Goal: Transaction & Acquisition: Purchase product/service

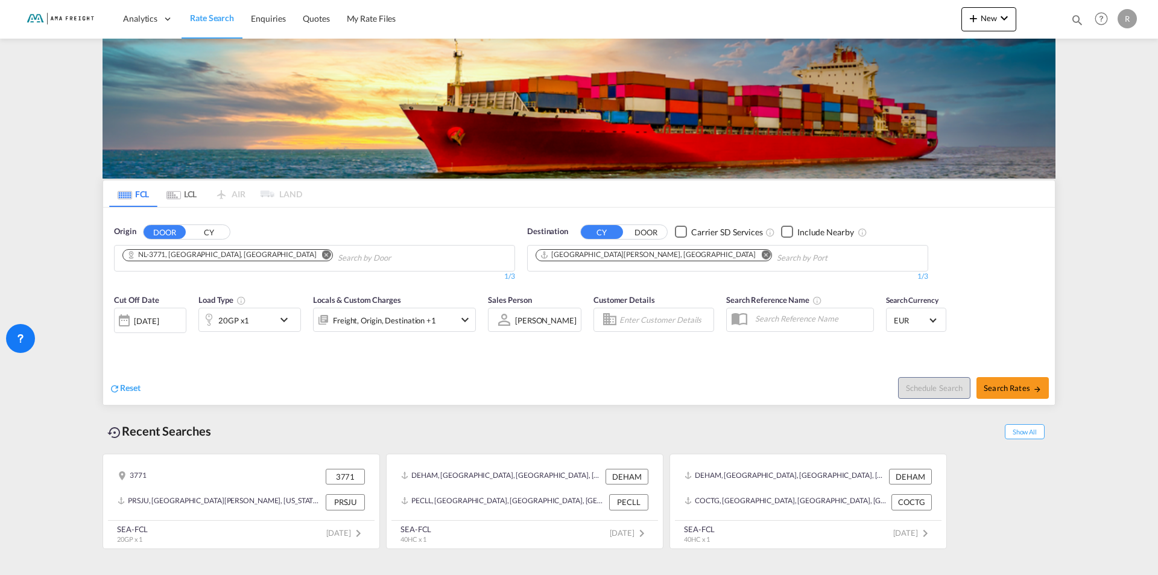
click at [322, 256] on md-icon "Remove" at bounding box center [326, 254] width 9 height 9
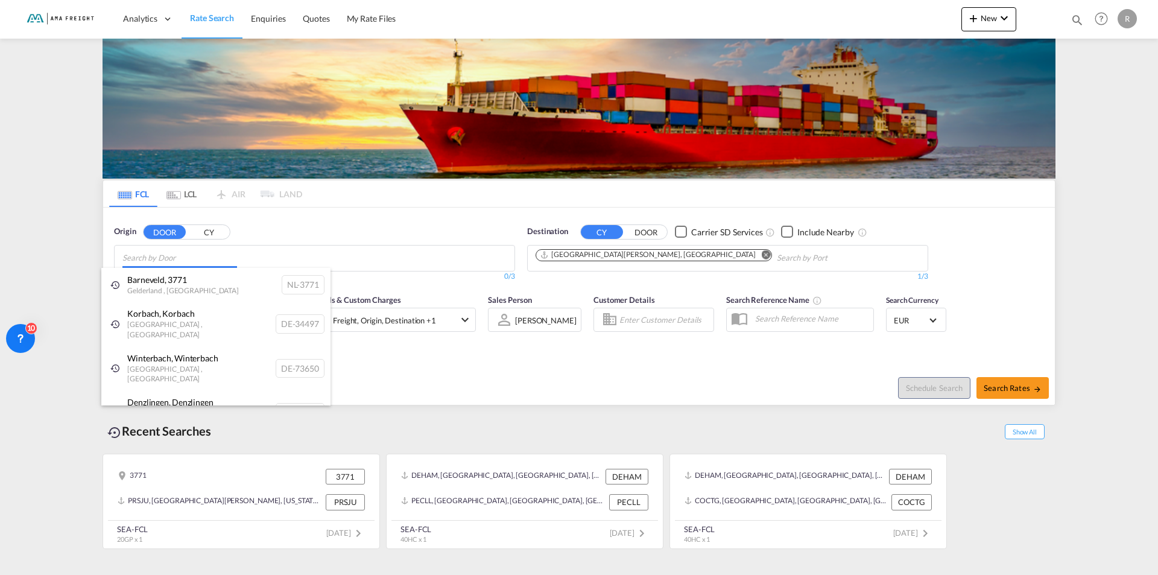
click at [189, 259] on body "Analytics Reports Rate Search Enquiries Quotes My Rate Files Analytics" at bounding box center [579, 287] width 1158 height 575
drag, startPoint x: 189, startPoint y: 259, endPoint x: 157, endPoint y: 252, distance: 32.9
click at [157, 252] on body "Analytics Reports Rate Search Enquiries Quotes My Rate Files Analytics" at bounding box center [579, 287] width 1158 height 575
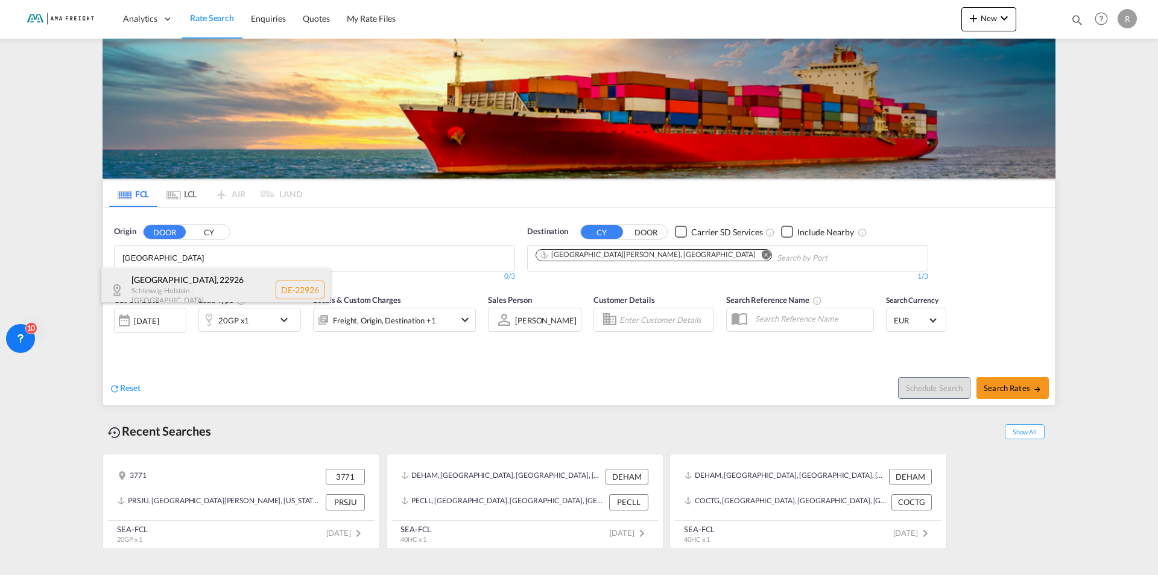
type input "[GEOGRAPHIC_DATA]"
click at [167, 279] on div "[GEOGRAPHIC_DATA] , 22926 [GEOGRAPHIC_DATA] , [GEOGRAPHIC_DATA] DE-22926" at bounding box center [215, 290] width 229 height 44
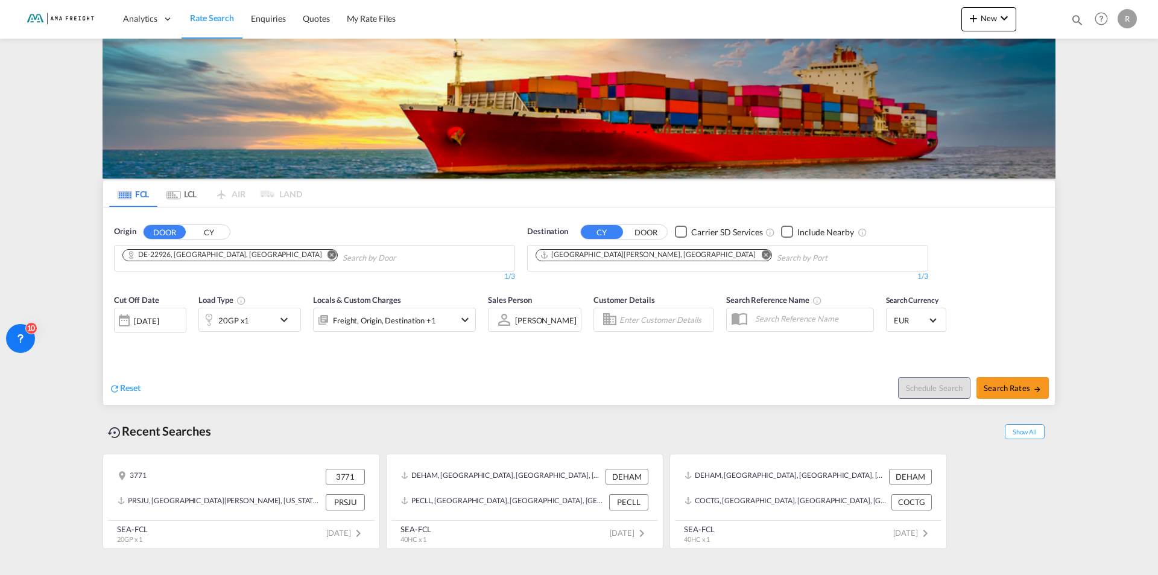
click at [761, 257] on md-icon "Remove" at bounding box center [765, 254] width 9 height 9
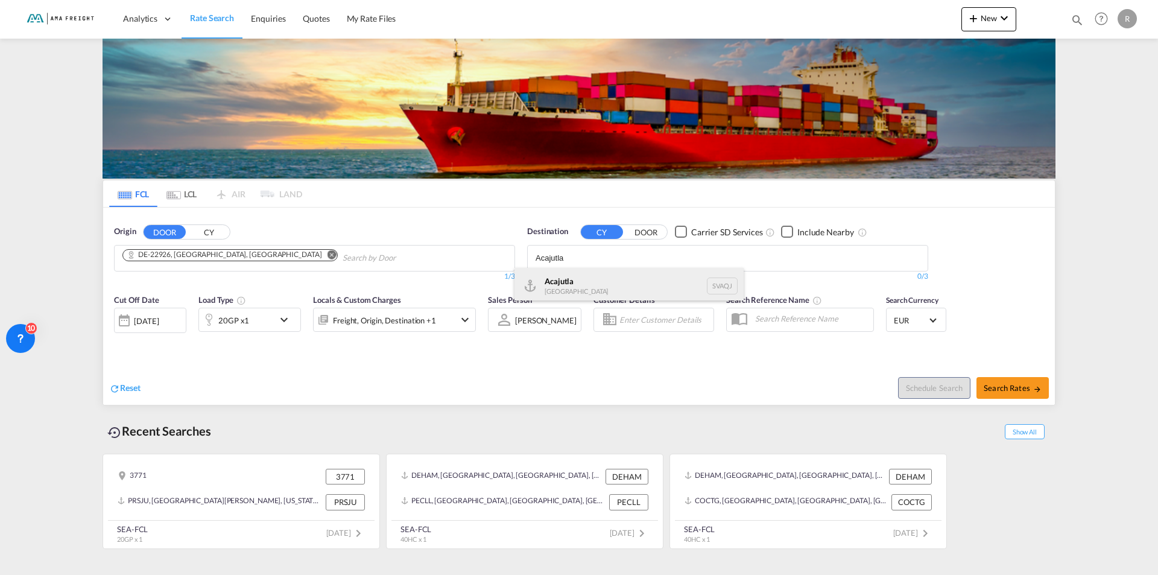
type input "Acajutla"
click at [559, 281] on div "Acajutla [GEOGRAPHIC_DATA] SVAQJ" at bounding box center [629, 286] width 229 height 36
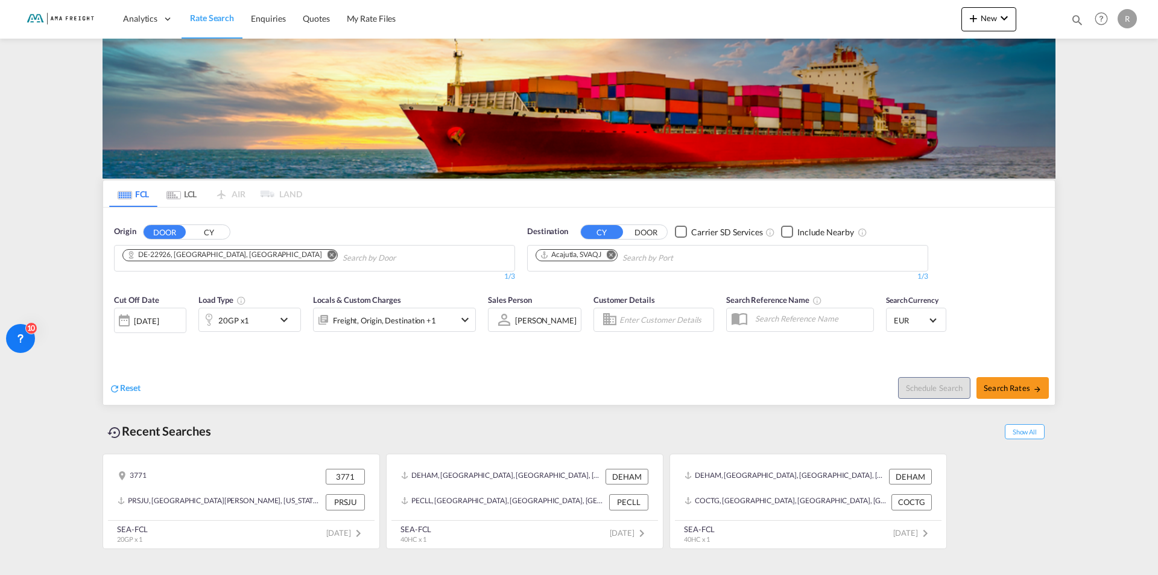
click at [284, 320] on md-icon "icon-chevron-down" at bounding box center [287, 319] width 21 height 14
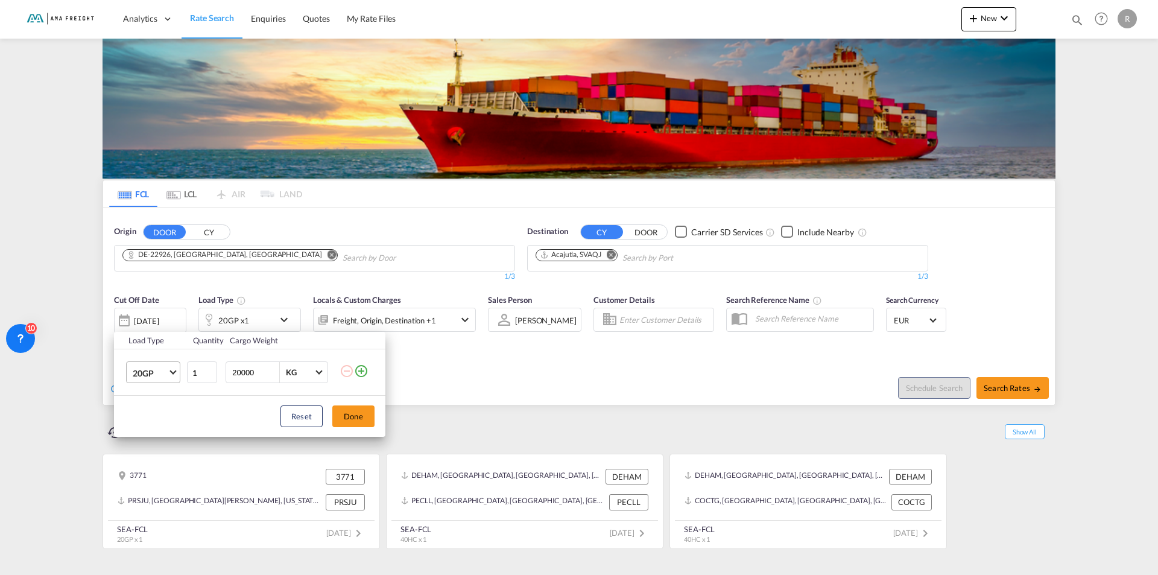
click at [171, 372] on span "Choose: \a20GP" at bounding box center [173, 371] width 7 height 7
click at [151, 432] on div "40HC" at bounding box center [144, 431] width 22 height 12
click at [298, 278] on div "Load Type Quantity Cargo Weight 40HC 1 20000 KG KG Load type addition is restri…" at bounding box center [579, 287] width 1158 height 575
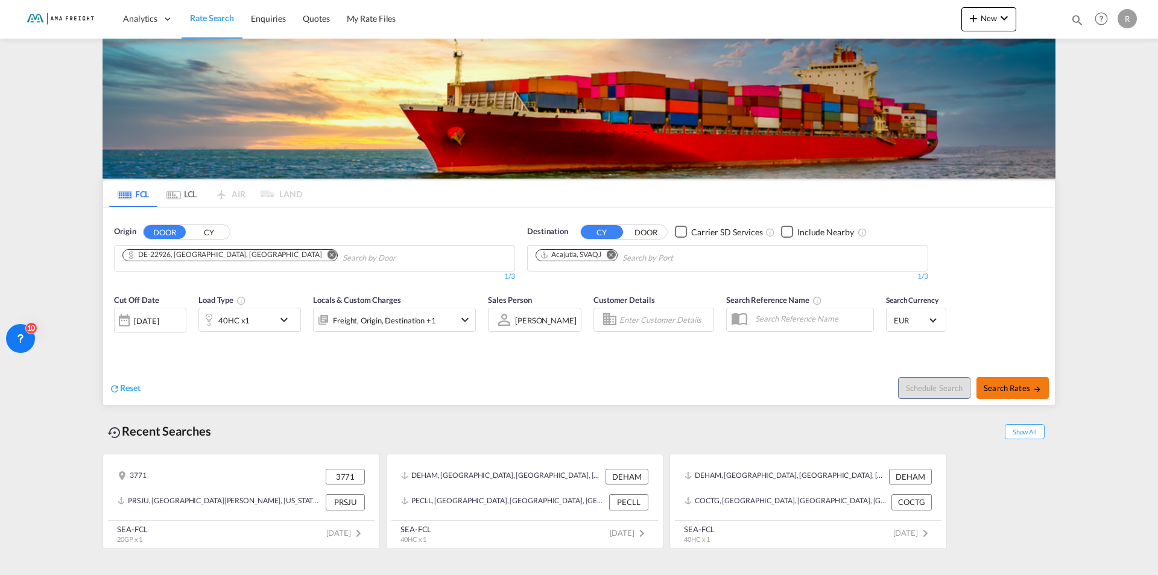
click at [1005, 387] on span "Search Rates" at bounding box center [1013, 388] width 58 height 10
type input "22926 to SVAQJ / [DATE]"
click at [1006, 390] on span "Search Rates" at bounding box center [1013, 388] width 58 height 10
type input "22926 to SVAQJ / [DATE]"
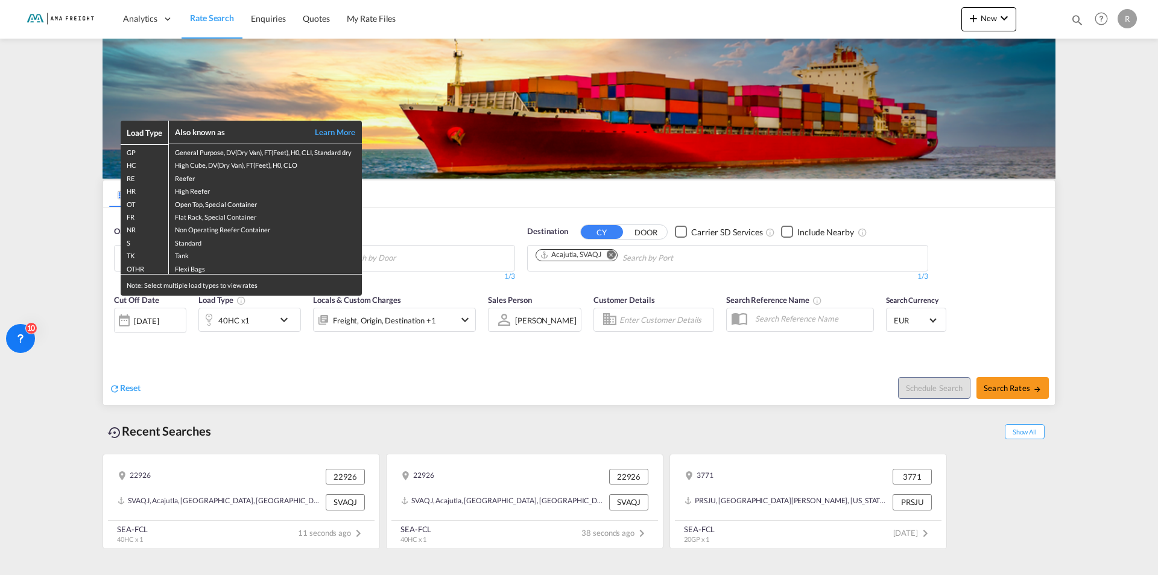
click at [477, 359] on div "Load Type Also known as Learn More GP General Purpose, DV(Dry Van), FT(Feet), H…" at bounding box center [579, 287] width 1158 height 575
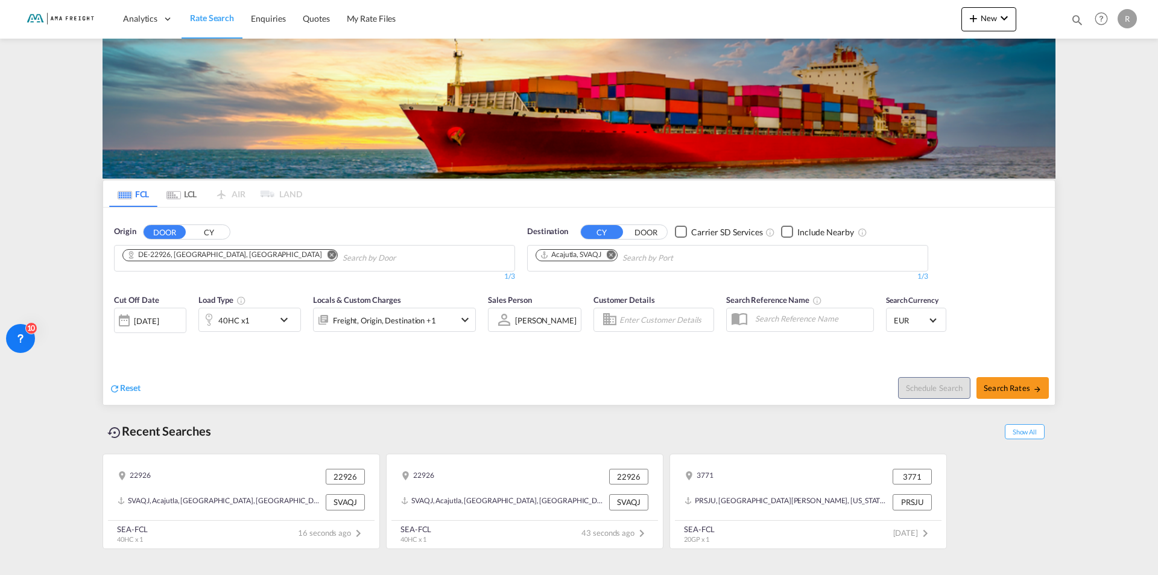
click at [612, 254] on md-icon "Remove" at bounding box center [611, 254] width 9 height 9
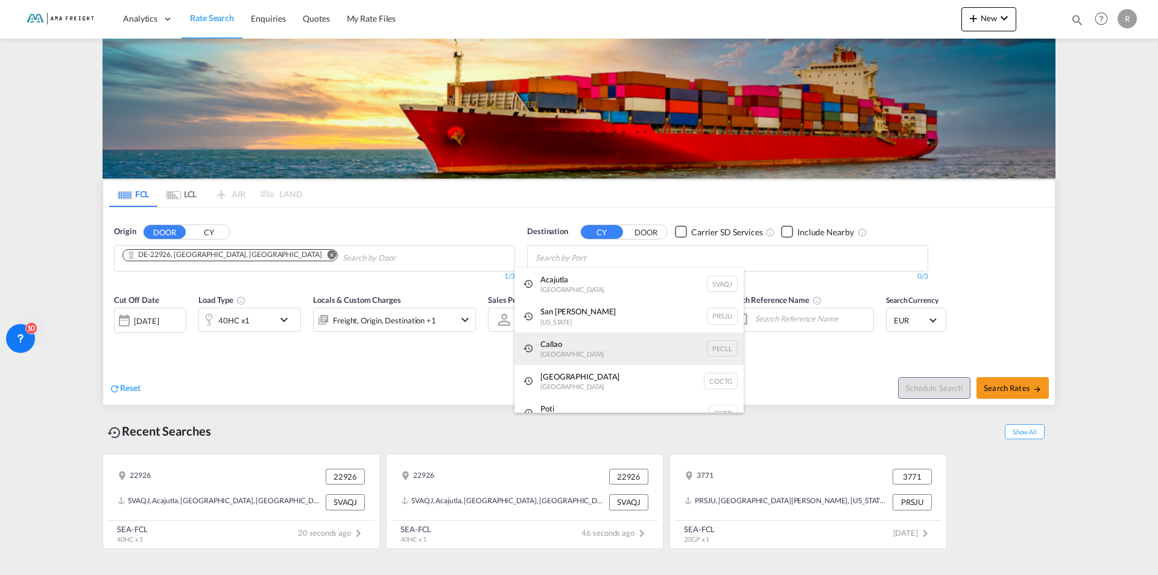
click at [541, 338] on div "Callao [GEOGRAPHIC_DATA] PECLL" at bounding box center [629, 348] width 229 height 33
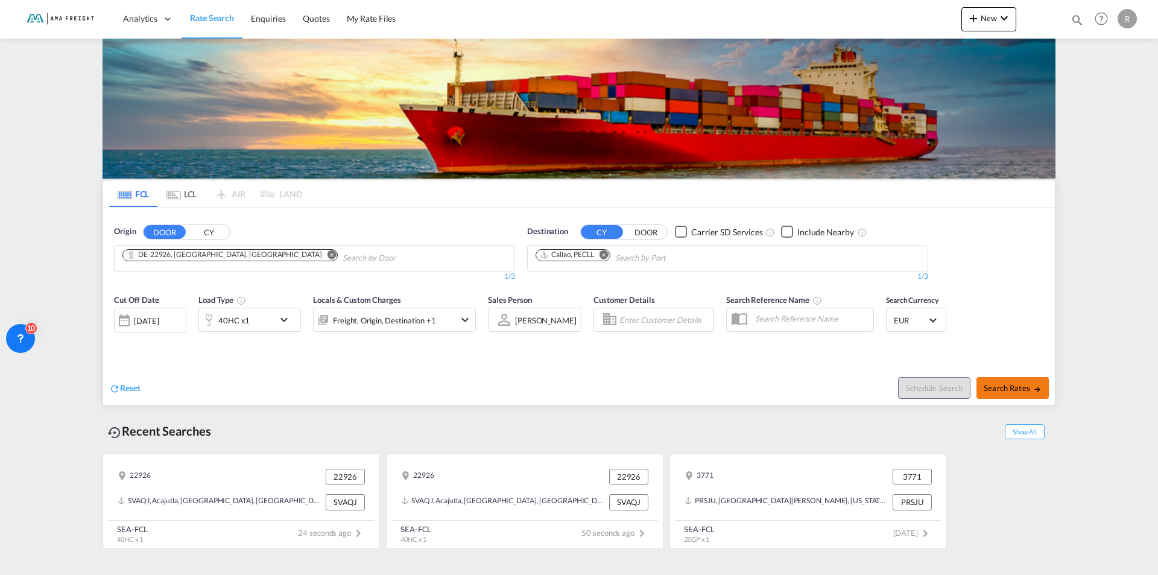
click at [1009, 388] on span "Search Rates" at bounding box center [1013, 388] width 58 height 10
type input "22926 to PECLL / [DATE]"
click at [1130, 18] on div "R" at bounding box center [1127, 18] width 19 height 19
click at [1102, 54] on button "My Profile" at bounding box center [1113, 53] width 78 height 24
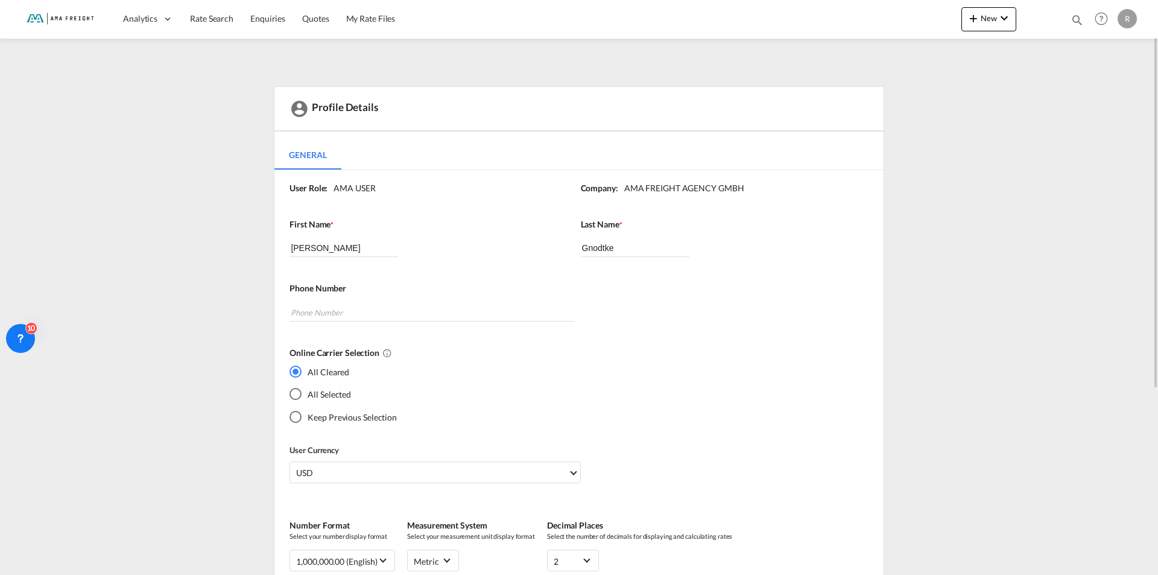
scroll to position [276, 0]
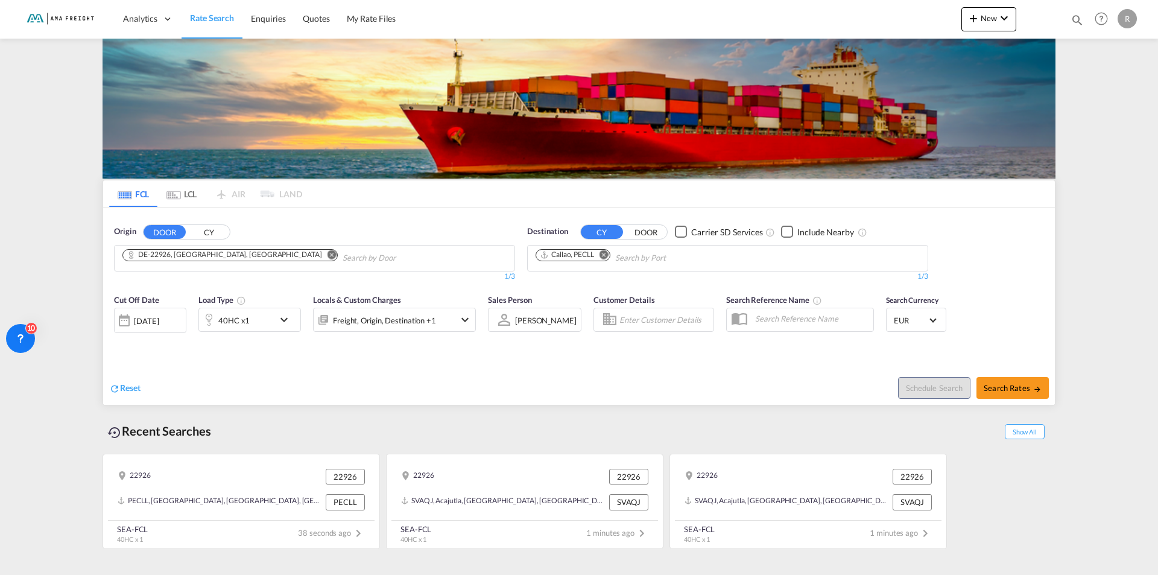
click at [328, 256] on md-icon "Remove" at bounding box center [332, 254] width 9 height 9
click at [182, 264] on body "Analytics Reports Rate Search Enquiries Quotes My Rate Files Analytics" at bounding box center [579, 287] width 1158 height 575
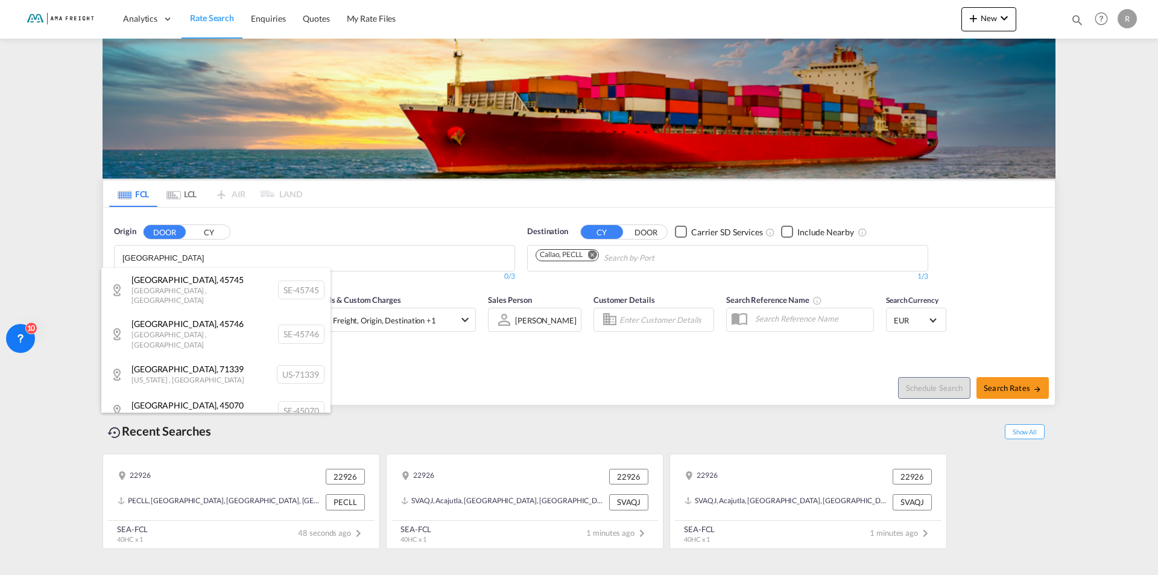
type input "[GEOGRAPHIC_DATA]"
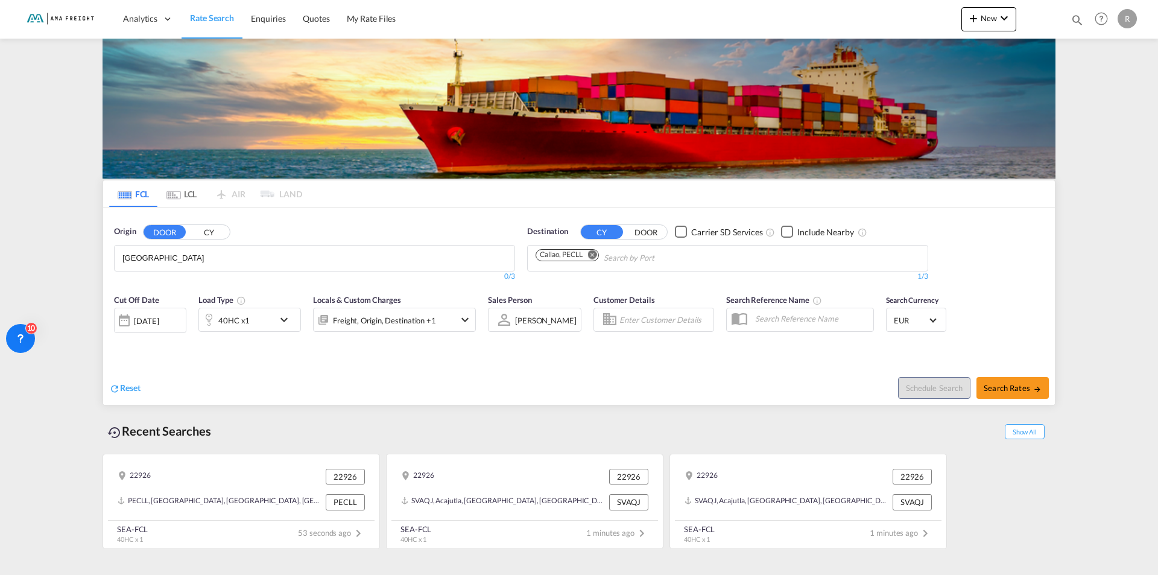
click at [203, 231] on button "CY" at bounding box center [209, 232] width 42 height 14
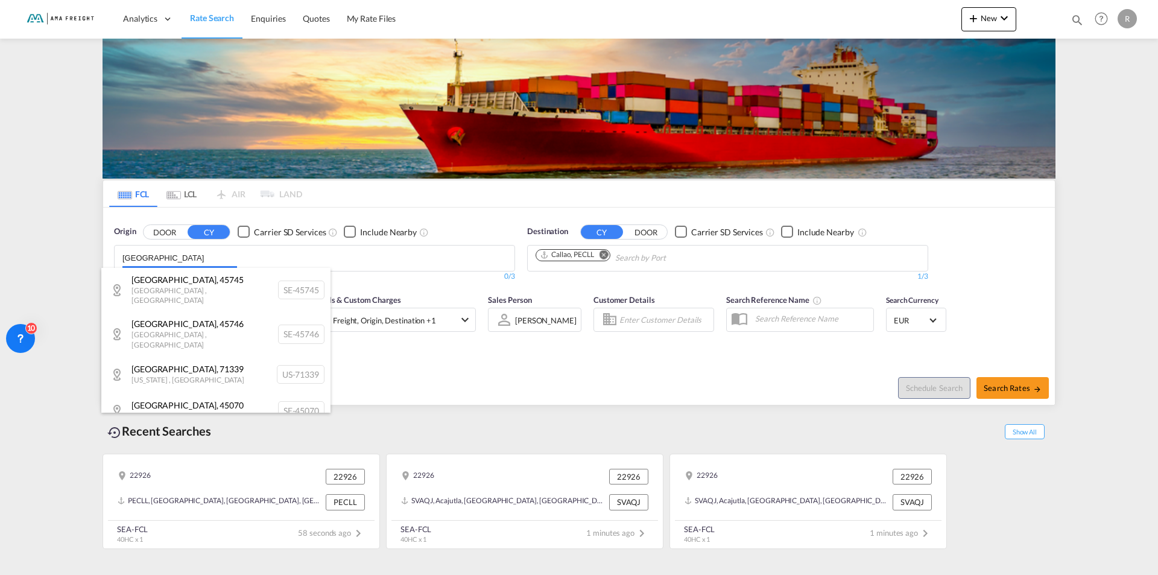
click at [203, 261] on body "Analytics Reports Rate Search Enquiries Quotes My Rate Files Analytics" at bounding box center [579, 287] width 1158 height 575
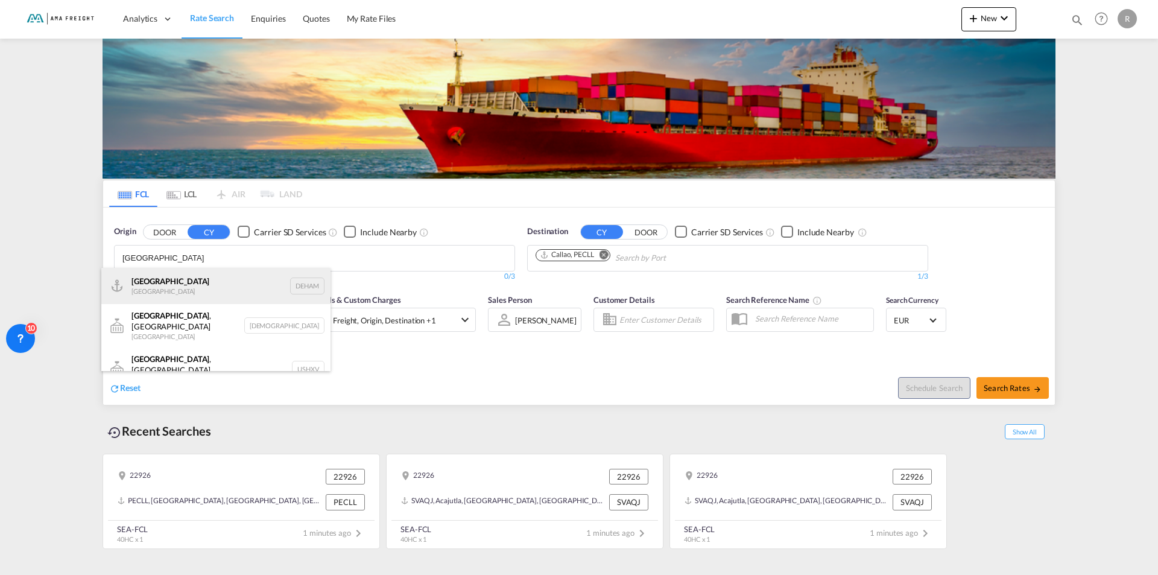
click at [140, 285] on div "[GEOGRAPHIC_DATA] [GEOGRAPHIC_DATA] DEHAM" at bounding box center [215, 286] width 229 height 36
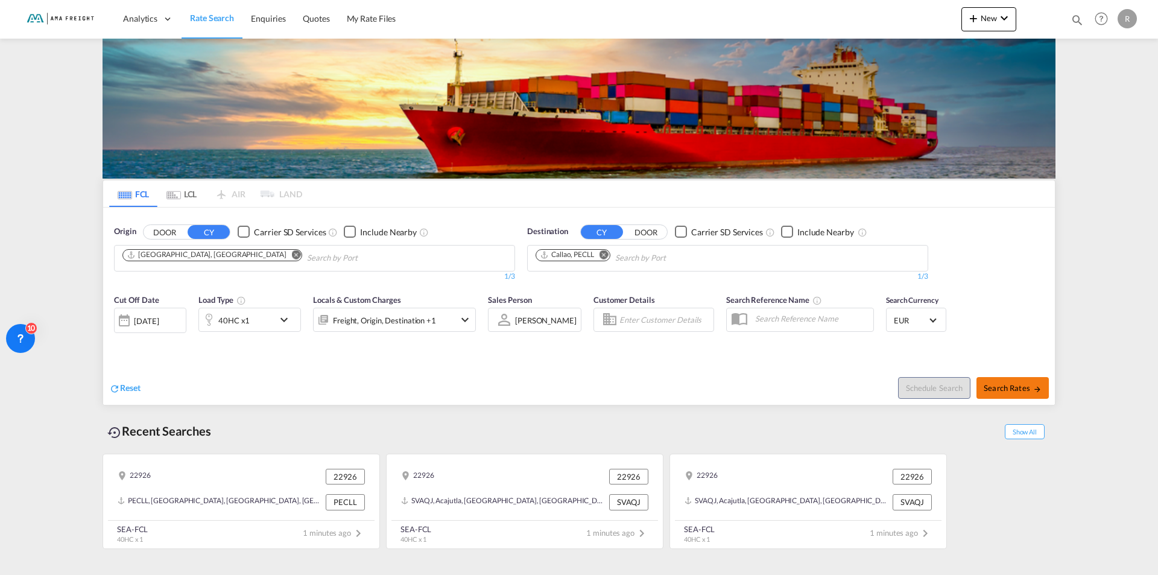
click at [1003, 390] on span "Search Rates" at bounding box center [1013, 388] width 58 height 10
type input "DEHAM to PECLL / [DATE]"
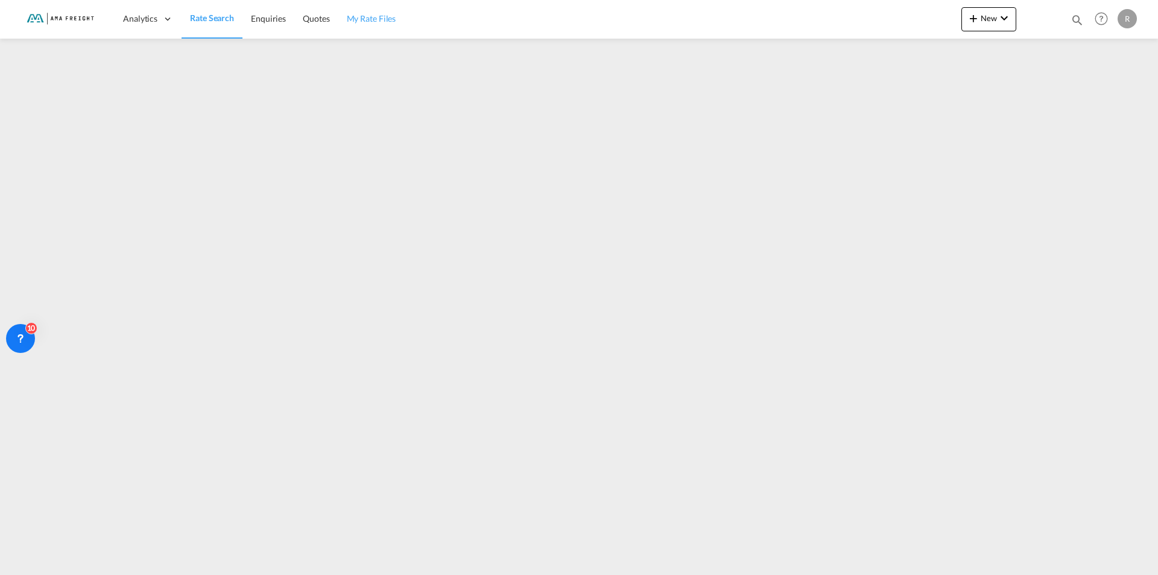
click at [366, 19] on span "My Rate Files" at bounding box center [371, 18] width 49 height 10
